Goal: Navigation & Orientation: Understand site structure

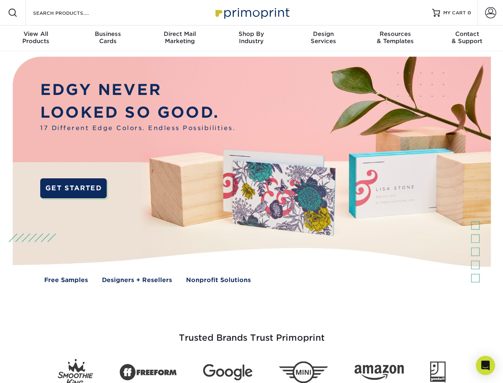
click at [251, 191] on img at bounding box center [251, 175] width 498 height 249
click at [13, 13] on span at bounding box center [13, 13] width 10 height 10
click at [491, 13] on span at bounding box center [490, 12] width 11 height 11
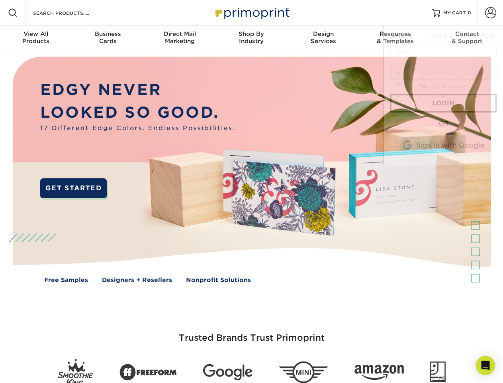
click at [36, 38] on div "View All Products" at bounding box center [36, 37] width 72 height 14
click at [108, 38] on div "Business Cards" at bounding box center [108, 37] width 72 height 14
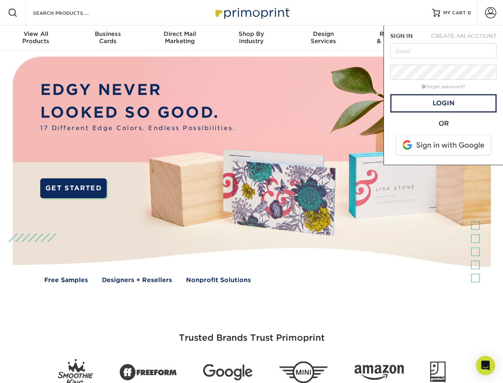
click at [180, 38] on div "Direct Mail Marketing" at bounding box center [180, 37] width 72 height 14
click at [251, 38] on div "Shop By Industry" at bounding box center [252, 37] width 72 height 14
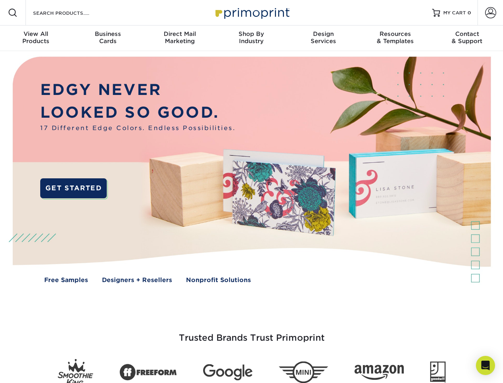
click at [324, 38] on div "Design Services" at bounding box center [324, 37] width 72 height 14
click at [395, 38] on span "SIGN IN" at bounding box center [402, 36] width 22 height 6
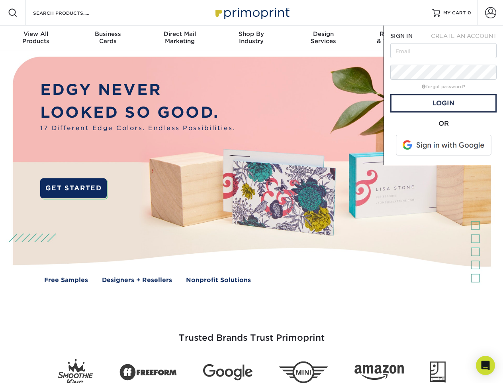
click at [468, 38] on div "Contact & Support" at bounding box center [468, 37] width 72 height 14
